Goal: Transaction & Acquisition: Purchase product/service

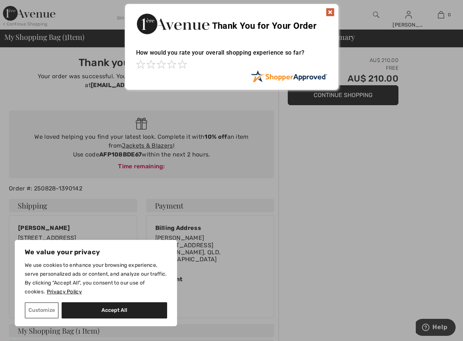
click at [120, 154] on div at bounding box center [231, 170] width 463 height 341
click at [189, 154] on div at bounding box center [231, 170] width 463 height 341
drag, startPoint x: 189, startPoint y: 154, endPoint x: 193, endPoint y: 152, distance: 4.0
click at [193, 152] on div at bounding box center [231, 170] width 463 height 341
click at [331, 8] on img at bounding box center [330, 12] width 9 height 9
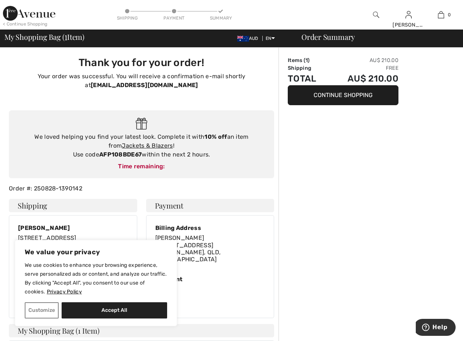
click at [333, 96] on button "Continue Shopping" at bounding box center [343, 95] width 111 height 20
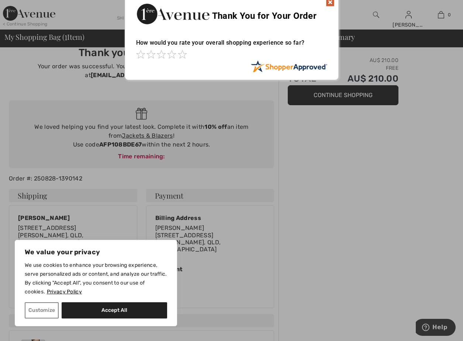
scroll to position [6, 0]
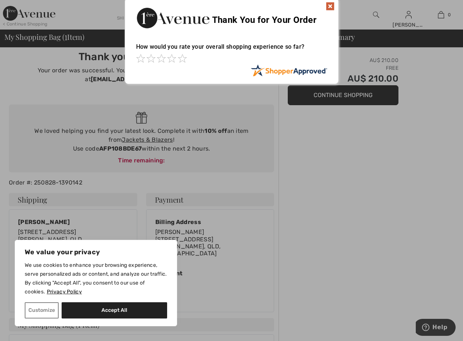
click at [140, 117] on div at bounding box center [231, 170] width 463 height 341
click at [145, 143] on div at bounding box center [231, 170] width 463 height 341
click at [242, 128] on div at bounding box center [231, 170] width 463 height 341
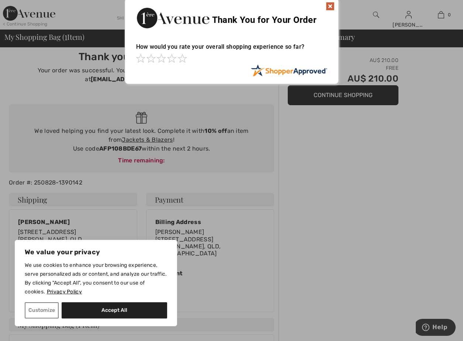
drag, startPoint x: 242, startPoint y: 128, endPoint x: 236, endPoint y: 132, distance: 7.2
click at [243, 128] on div at bounding box center [231, 170] width 463 height 341
click at [175, 150] on div at bounding box center [231, 170] width 463 height 341
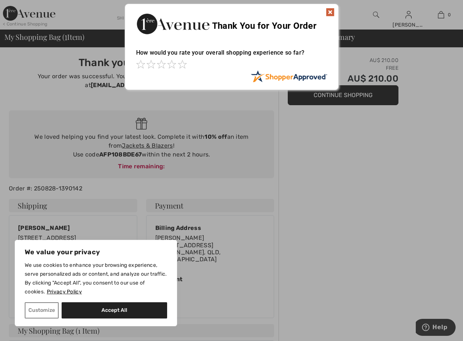
click at [52, 97] on div at bounding box center [231, 170] width 463 height 341
click at [328, 10] on img at bounding box center [330, 12] width 9 height 9
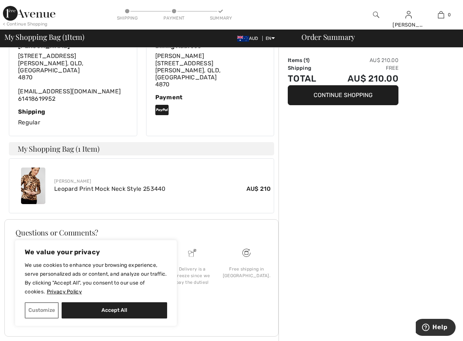
scroll to position [182, 0]
